Goal: Information Seeking & Learning: Find specific fact

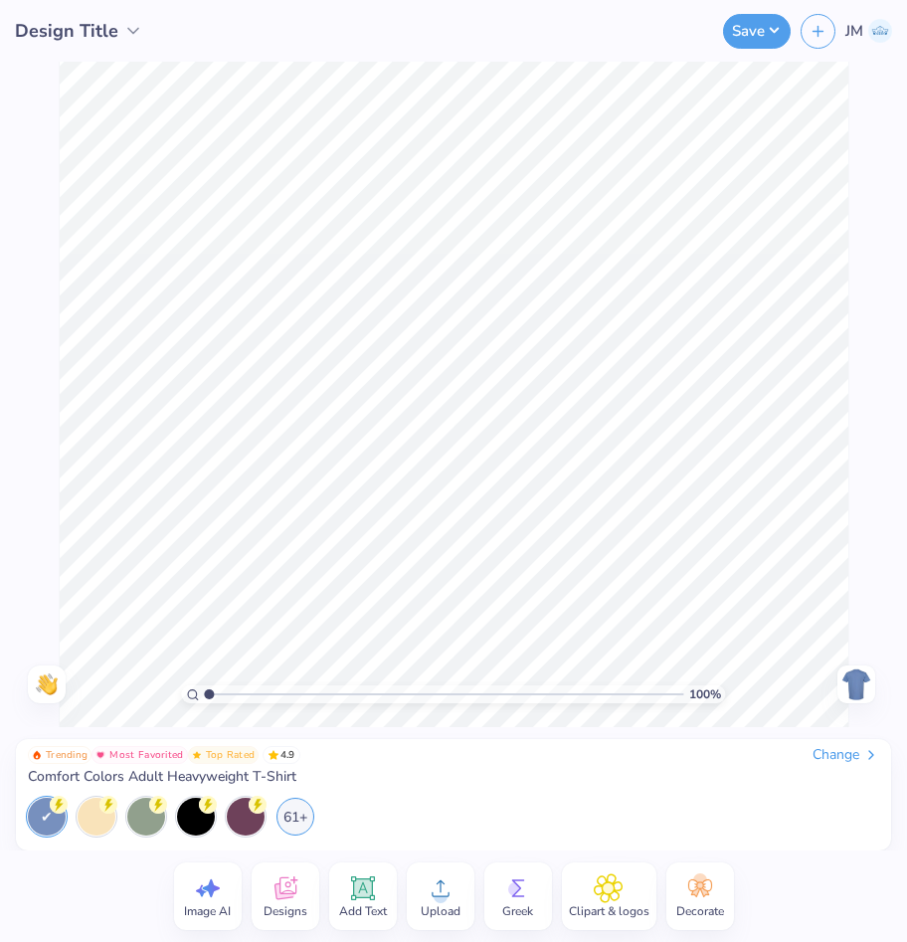
click at [276, 889] on icon at bounding box center [283, 891] width 19 height 16
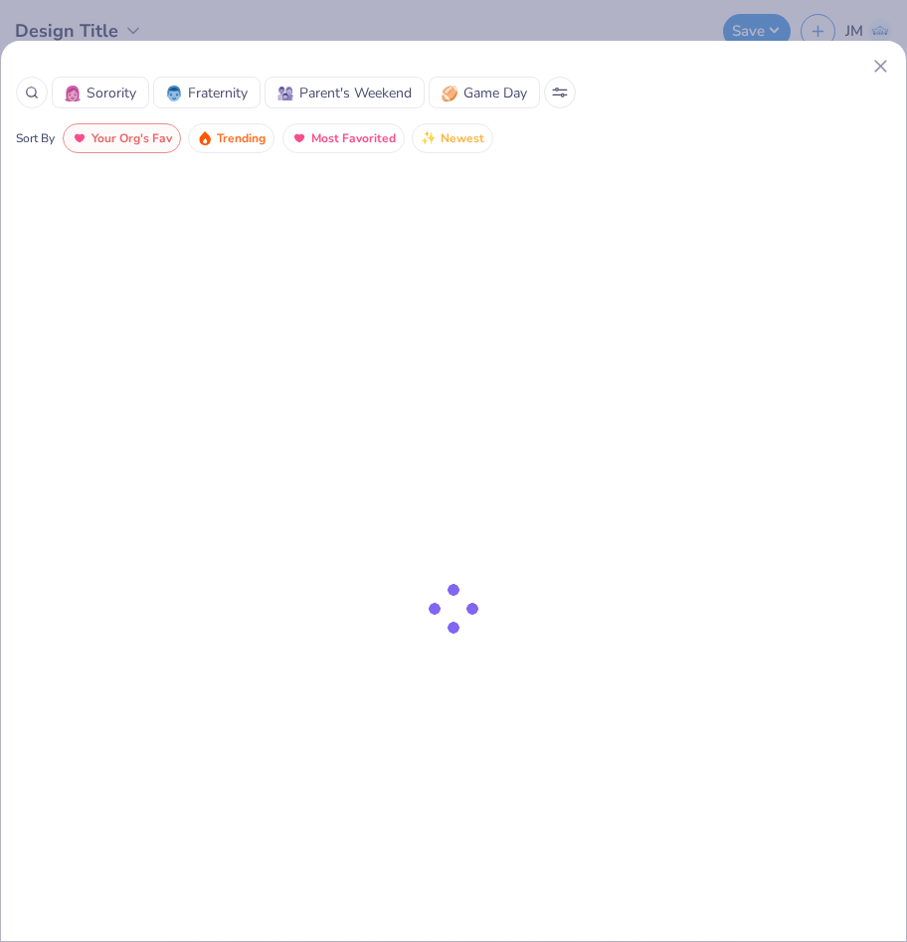
click at [21, 89] on div at bounding box center [32, 93] width 32 height 32
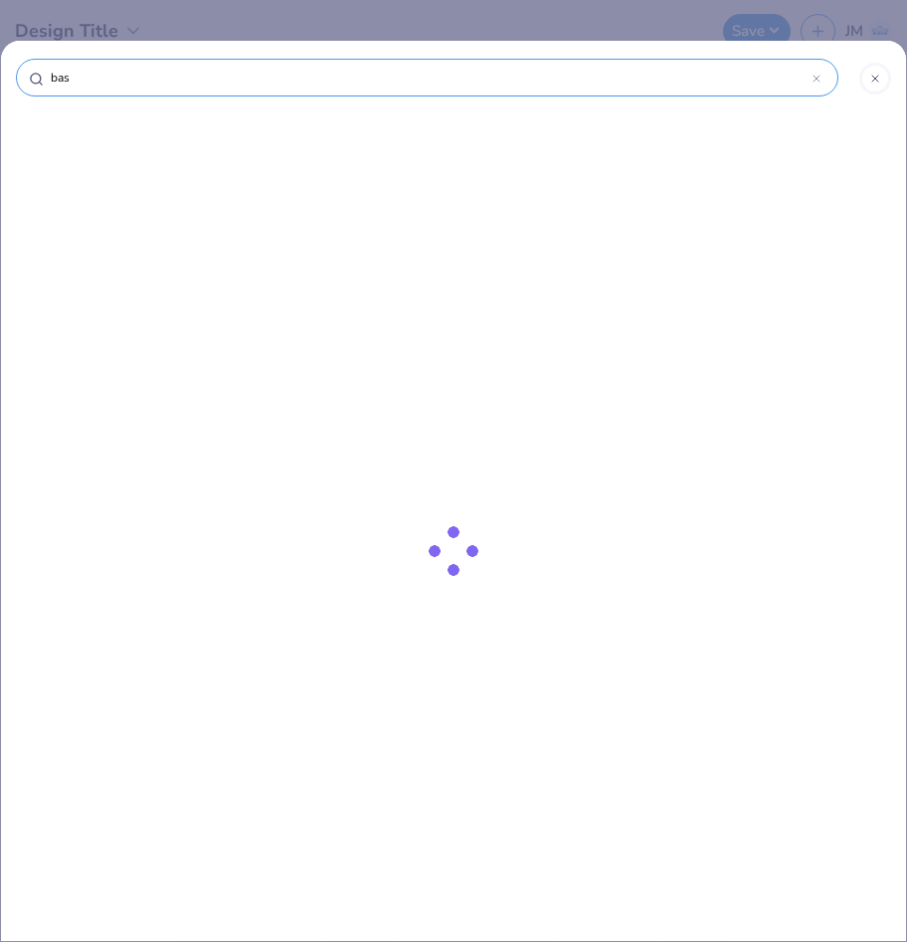
type input "base"
type input "baseb"
type input "baseba"
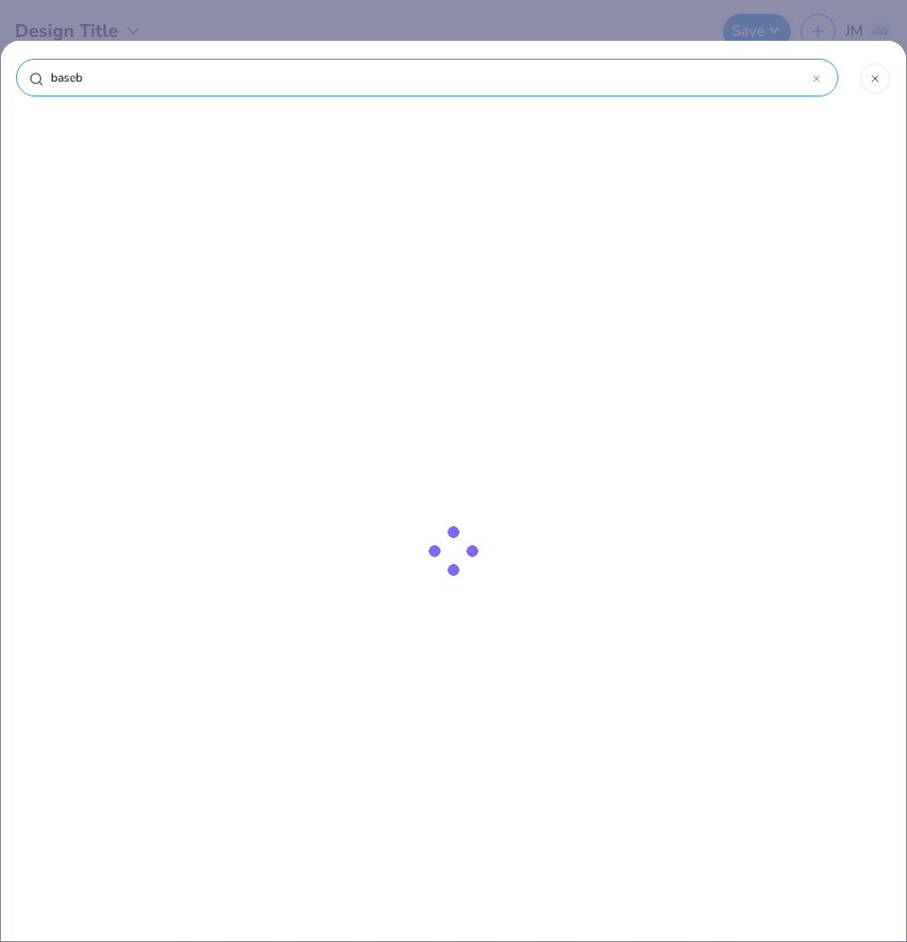
type input "baseba"
type input "basebal"
type input "baseball"
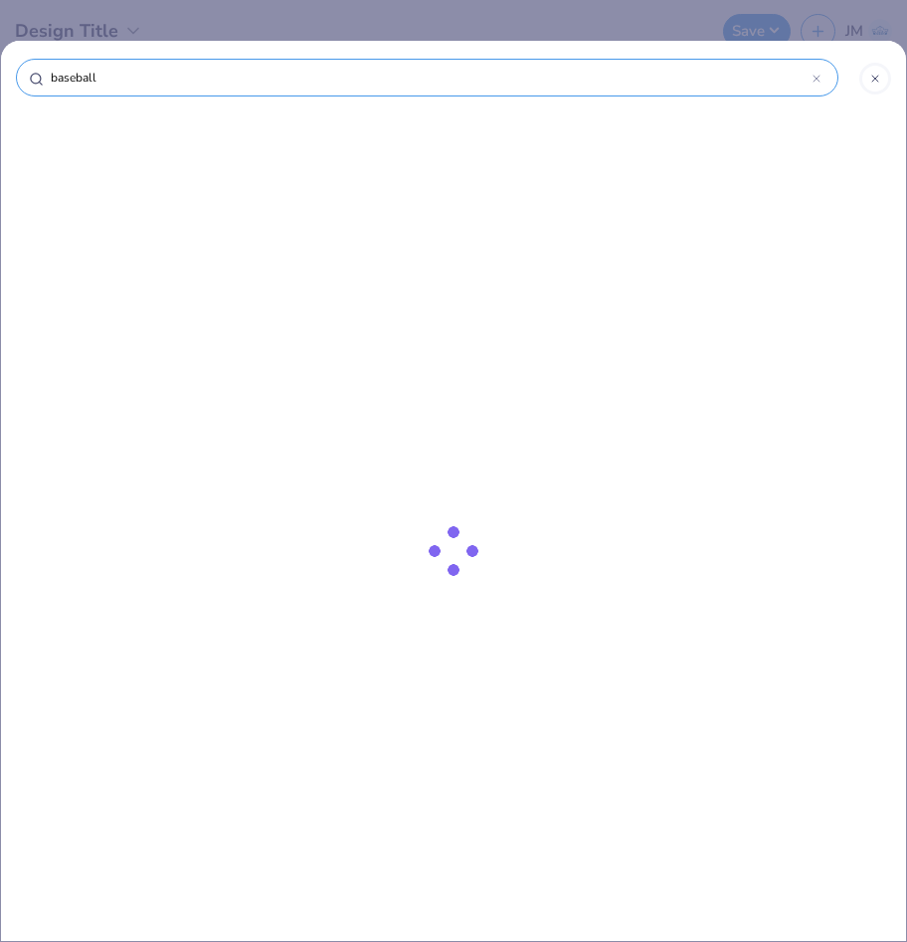
type input "f"
type input "fo"
type input "foo"
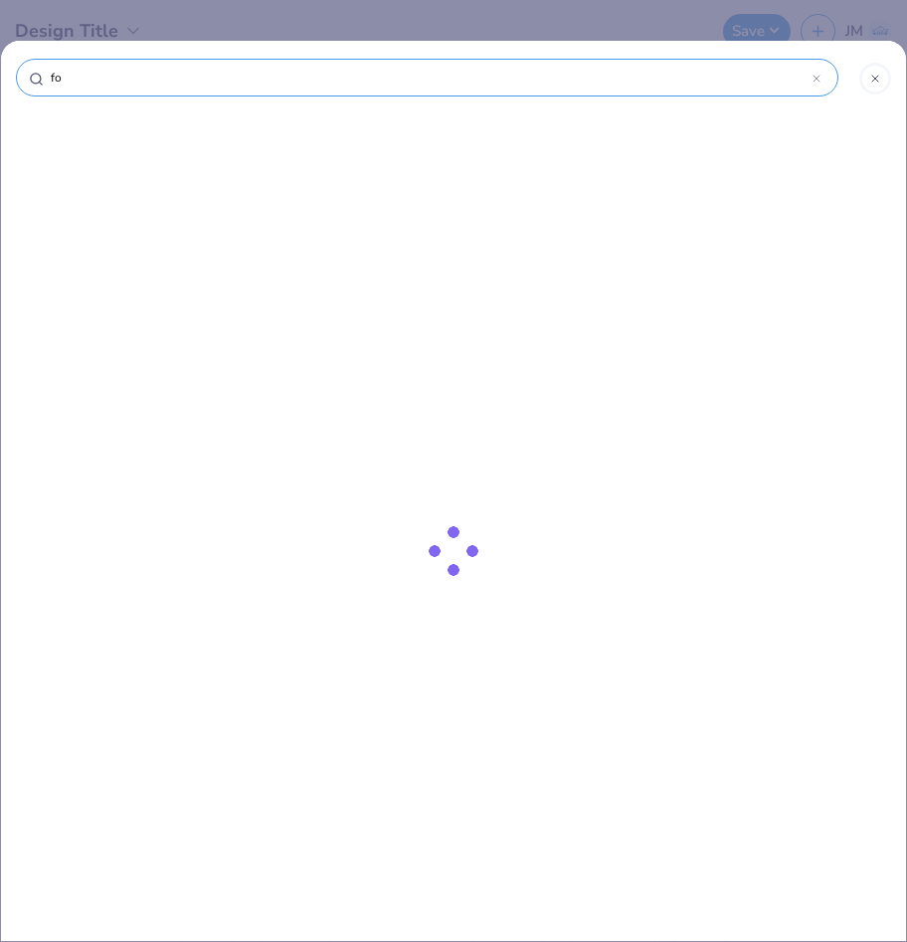
type input "foo"
type input "foot"
type input "footb"
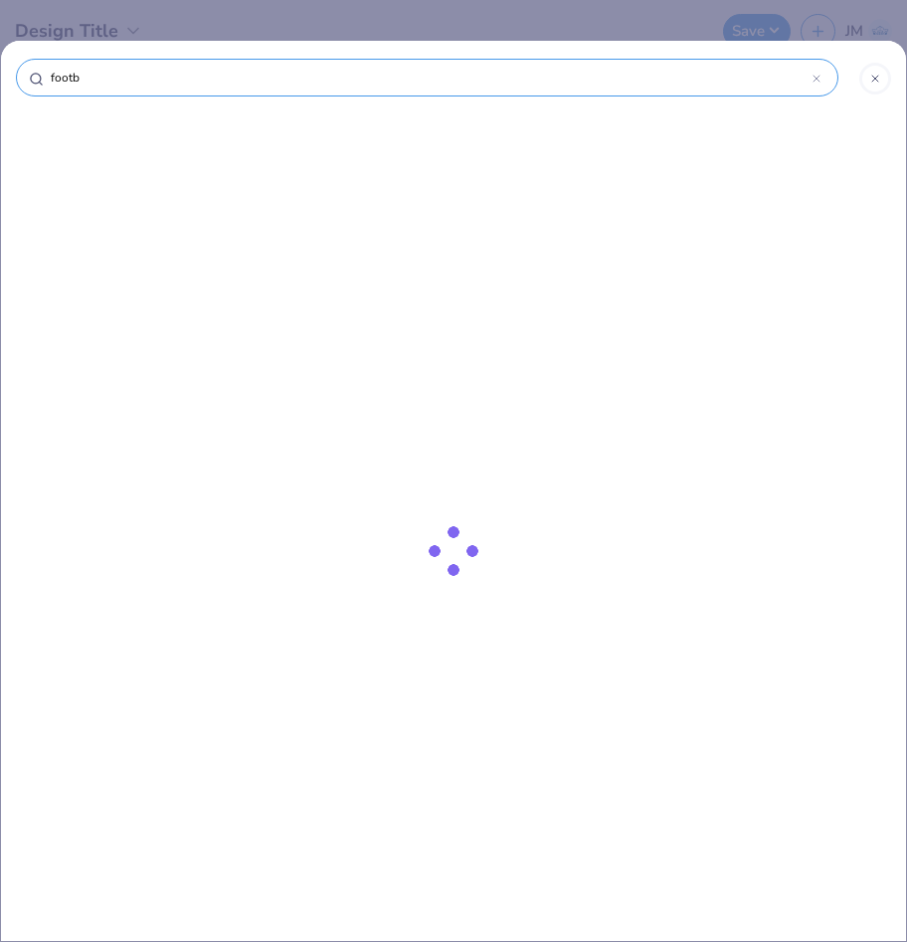
type input "footba"
type input "footbal"
type input "football"
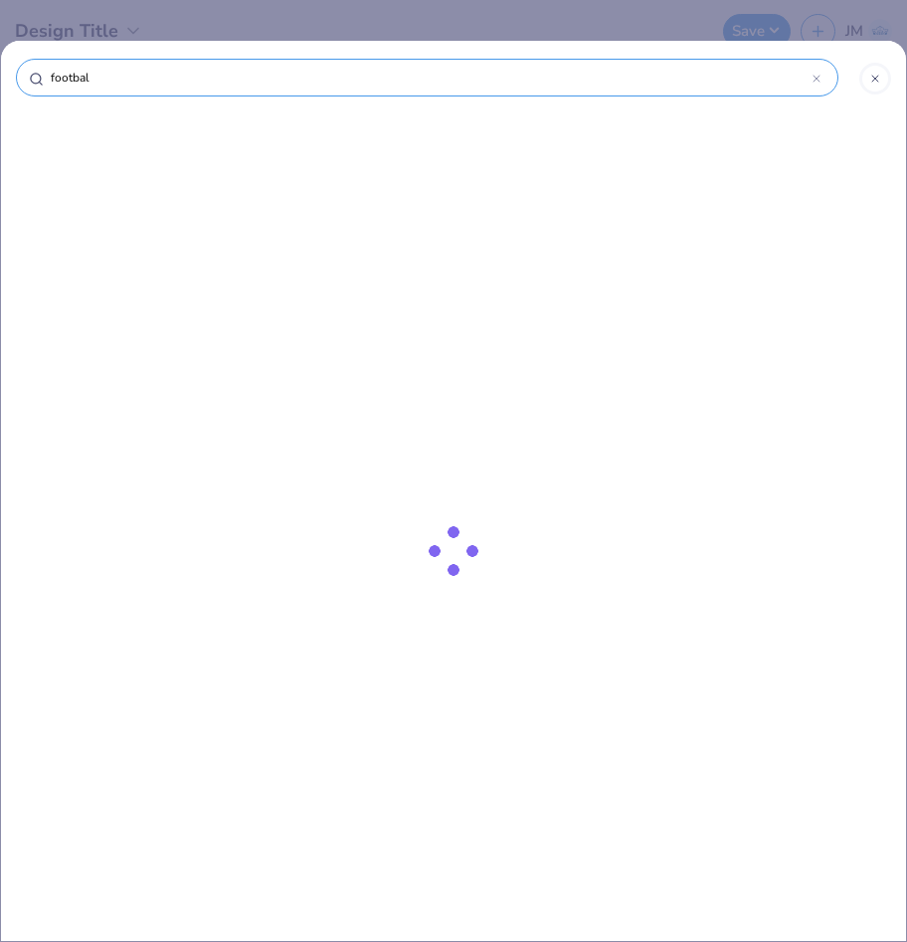
type input "football"
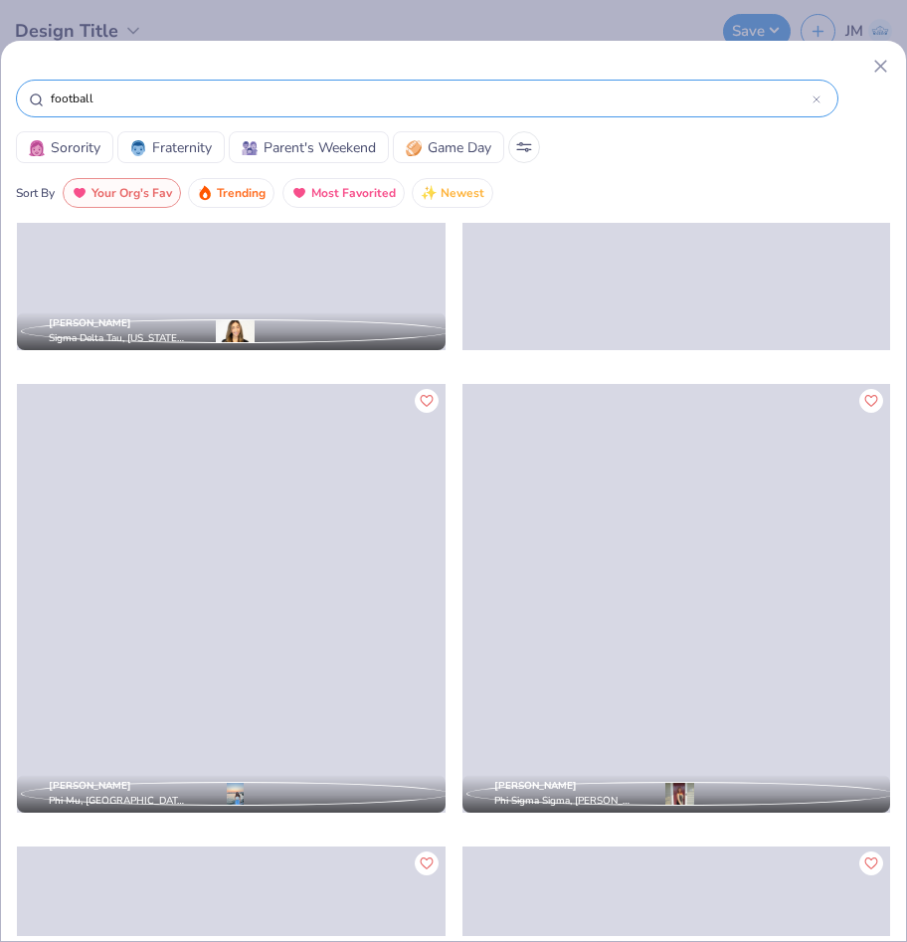
scroll to position [32173, 0]
click at [156, 103] on input "football" at bounding box center [431, 98] width 764 height 20
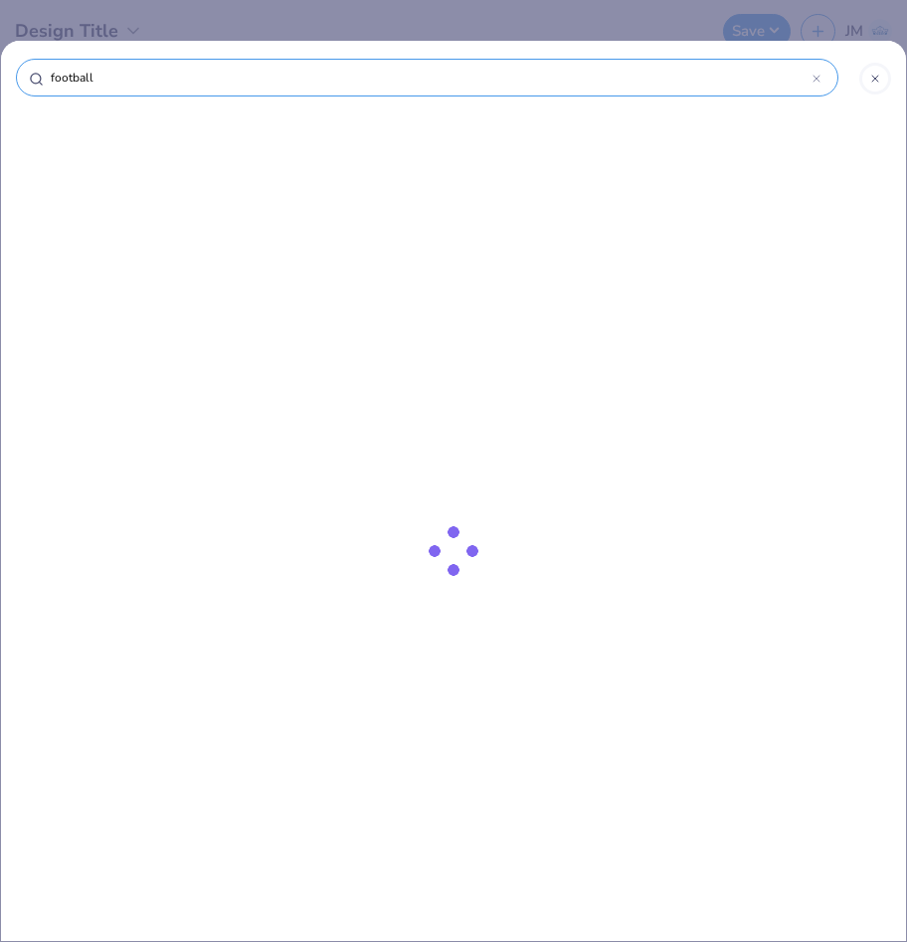
type input "football"
type input "football p"
type input "football pl"
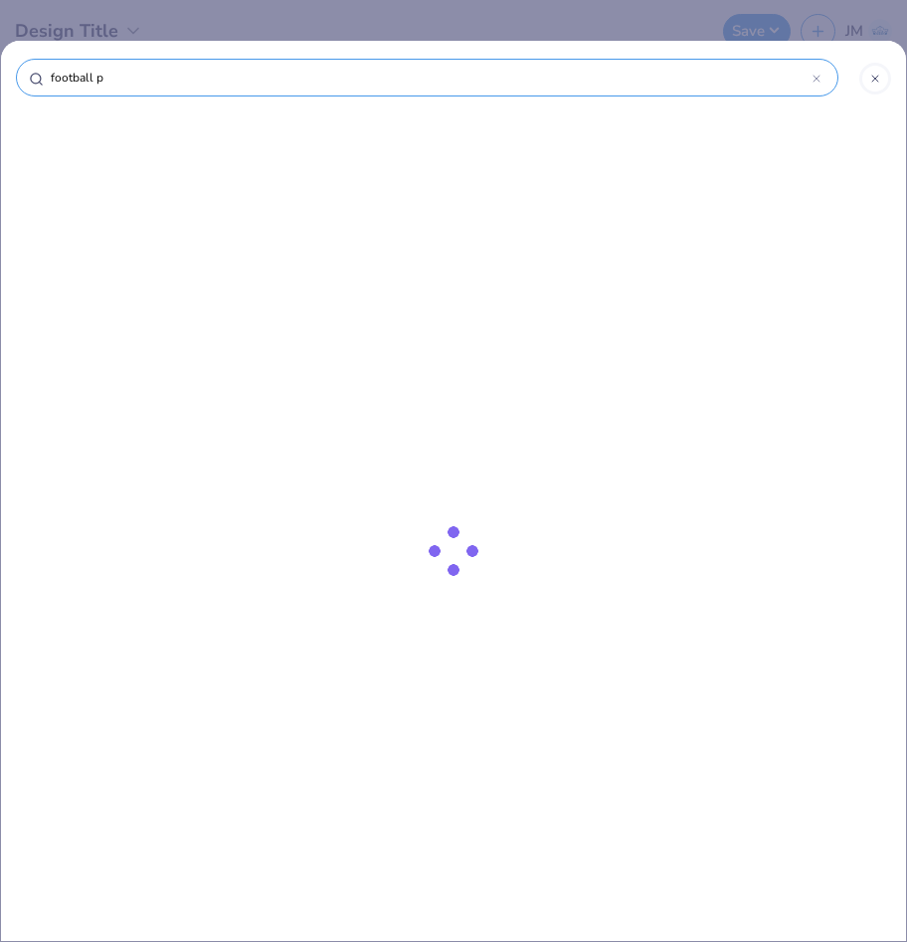
type input "football pl"
type input "football pla"
type input "football play"
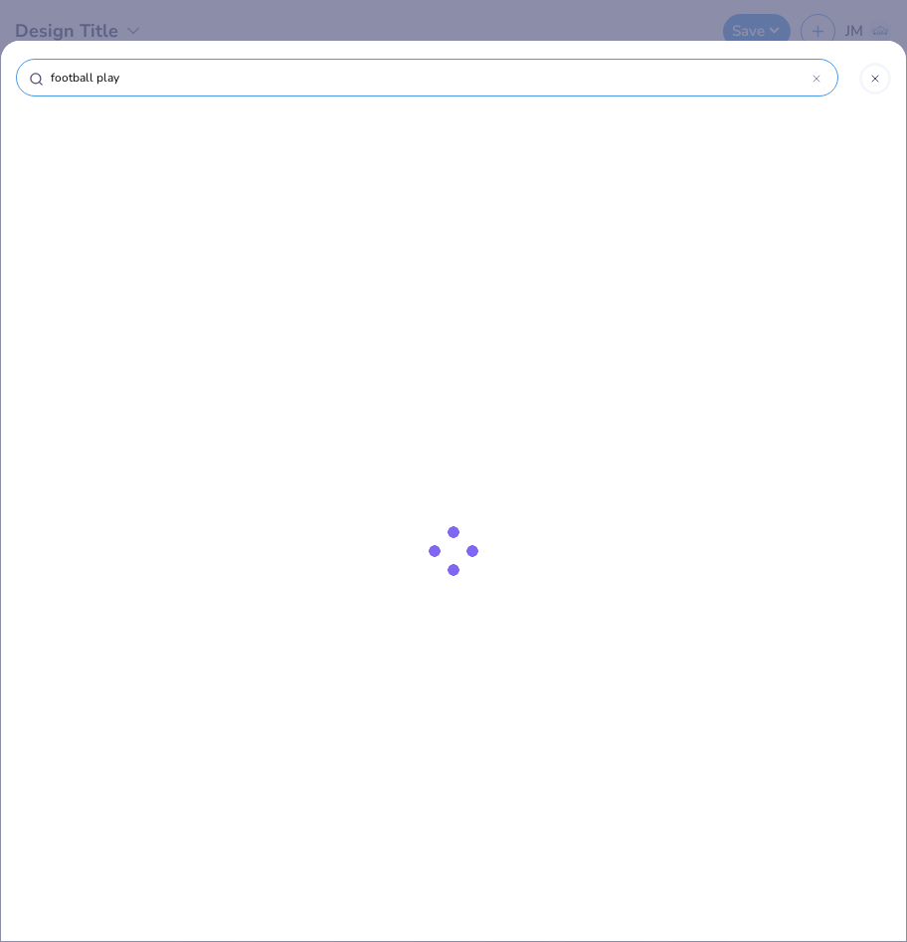
type input "football playe"
type input "football player"
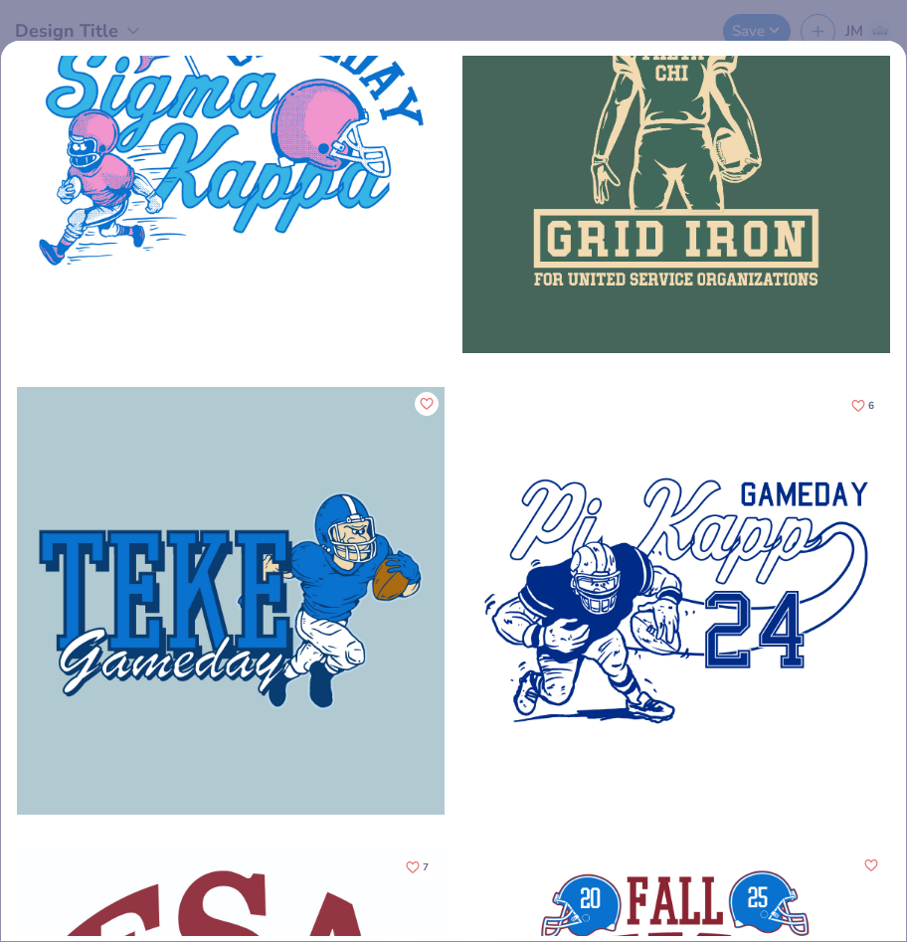
scroll to position [1801, 0]
